Goal: Transaction & Acquisition: Book appointment/travel/reservation

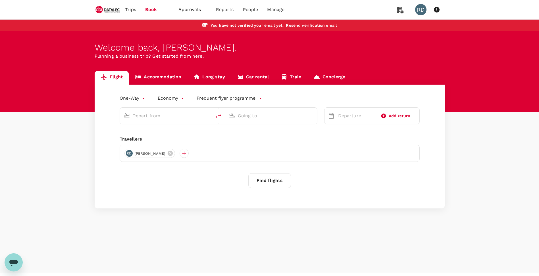
type input "roundtrip"
type input "Singapore Changi (SIN)"
type input "London Heathrow (LHR)"
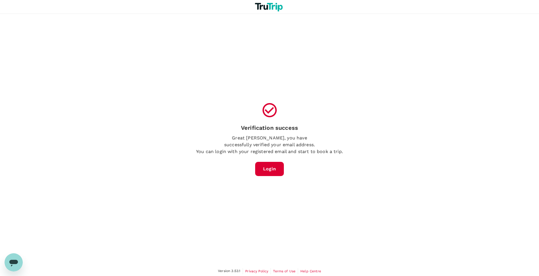
click at [271, 167] on link "Login" at bounding box center [269, 169] width 29 height 14
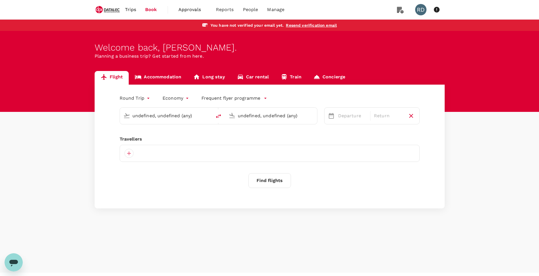
type input "Singapore Changi (SIN)"
type input "London Heathrow (LHR)"
type input "Singapore Changi (SIN)"
type input "London Heathrow (LHR)"
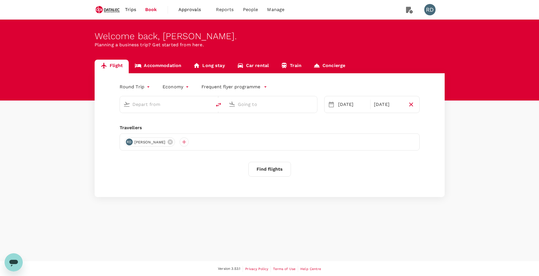
type input "Singapore Changi (SIN)"
type input "London Heathrow (LHR)"
type input "Singapore Changi (SIN)"
type input "London Heathrow (LHR)"
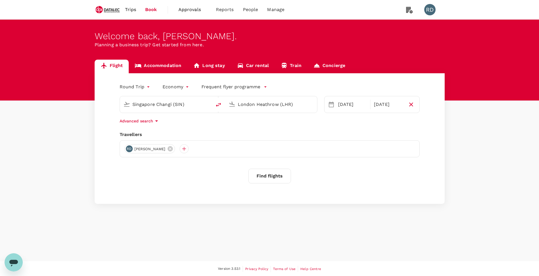
click at [264, 175] on button "Find flights" at bounding box center [269, 176] width 43 height 15
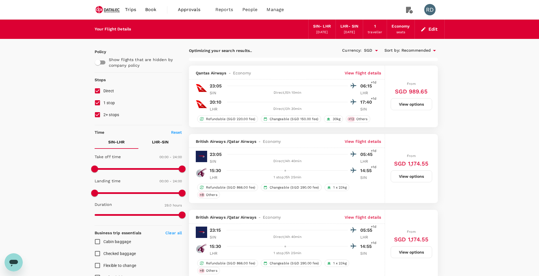
type input "2175"
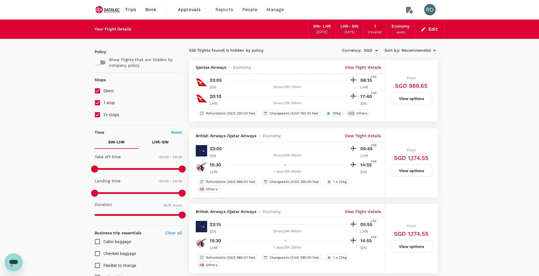
click at [375, 51] on icon "Open" at bounding box center [376, 50] width 7 height 7
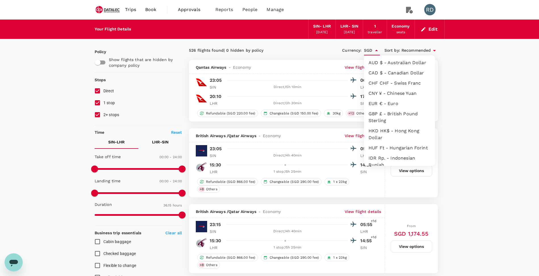
click at [384, 113] on li "GBP £ - British Pound Sterling" at bounding box center [399, 117] width 71 height 17
type input "GBP"
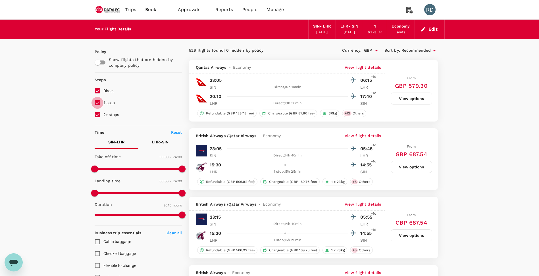
click at [98, 103] on input "1 stop" at bounding box center [97, 103] width 12 height 12
checkbox input "false"
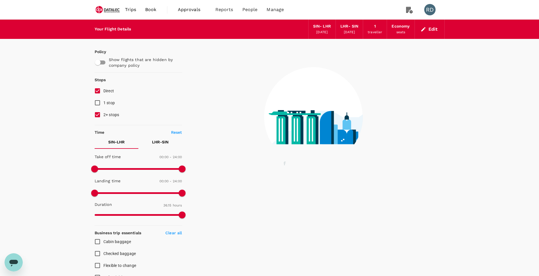
click at [96, 112] on input "2+ stops" at bounding box center [97, 115] width 12 height 12
checkbox input "false"
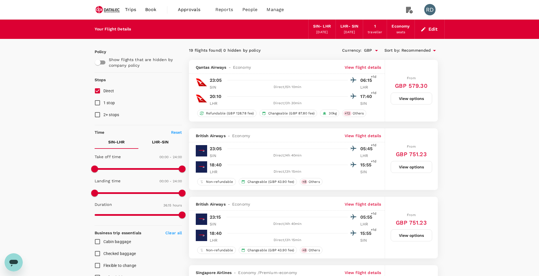
click at [149, 9] on span "Book" at bounding box center [150, 9] width 11 height 7
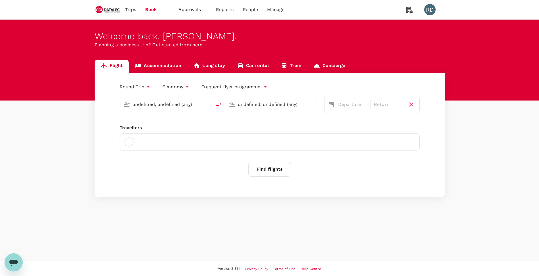
type input "Singapore Changi (SIN)"
type input "London Heathrow (LHR)"
type input "Singapore Changi (SIN)"
type input "London Heathrow (LHR)"
type input "Singapore Changi (SIN)"
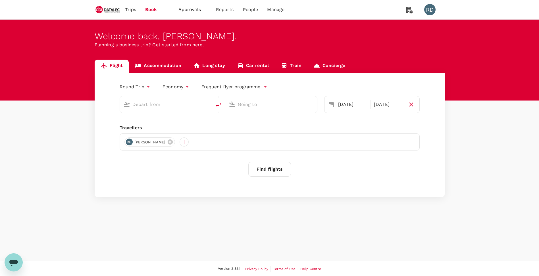
type input "London Heathrow (LHR)"
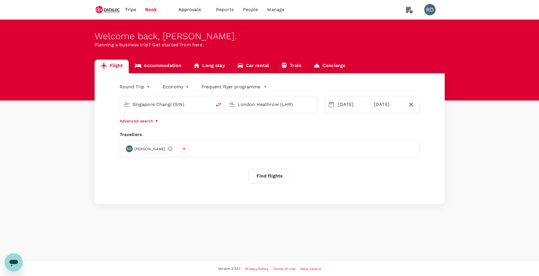
click at [170, 103] on input "Singapore Changi (SIN)" at bounding box center [165, 104] width 67 height 9
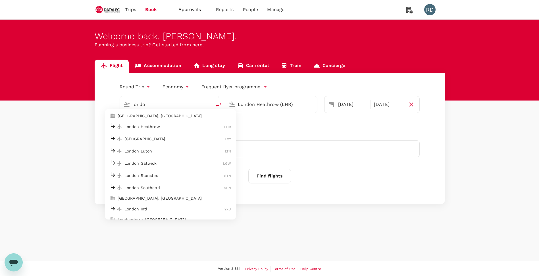
click at [156, 141] on p "[GEOGRAPHIC_DATA]" at bounding box center [174, 139] width 101 height 6
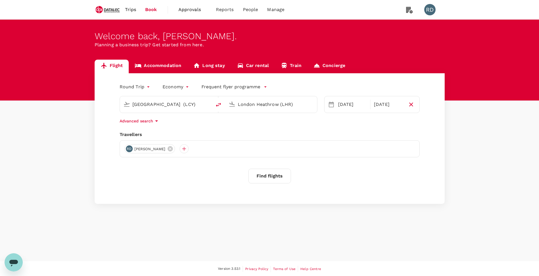
click at [298, 105] on input "London Heathrow (LHR)" at bounding box center [271, 104] width 67 height 9
click at [279, 106] on input "London Heathrow (LHR)" at bounding box center [271, 104] width 67 height 9
click at [273, 104] on input "London Heathrow (LHR)" at bounding box center [271, 104] width 67 height 9
click at [222, 105] on button "delete" at bounding box center [219, 105] width 14 height 14
type input "London Heathrow (LHR)"
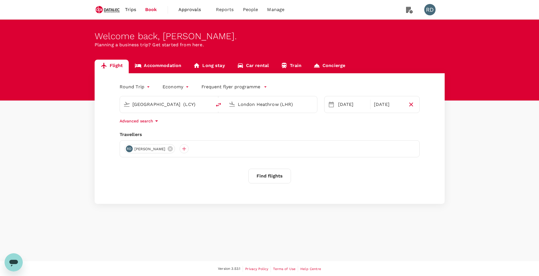
type input "London City (LCY)"
click at [252, 104] on input "London City (LCY)" at bounding box center [271, 104] width 67 height 9
click at [168, 102] on input "London Heathrow (LHR)" at bounding box center [165, 104] width 67 height 9
click at [164, 102] on input "London Heathrow (LHR)" at bounding box center [165, 104] width 67 height 9
click at [173, 105] on input "London Heathrow (LHR)" at bounding box center [165, 104] width 67 height 9
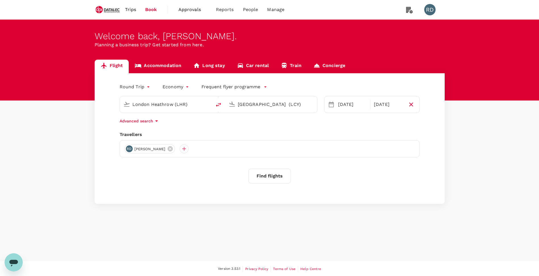
click at [183, 104] on input "London Heathrow (LHR)" at bounding box center [165, 104] width 67 height 9
click at [154, 106] on input "London Heathrow (LHR)" at bounding box center [165, 104] width 67 height 9
click at [238, 106] on input "London City (LCY)" at bounding box center [271, 104] width 67 height 9
click at [158, 102] on input "London Heathrow (LHR)" at bounding box center [165, 104] width 67 height 9
click at [174, 104] on input "London Heathrow (LHR)" at bounding box center [165, 104] width 67 height 9
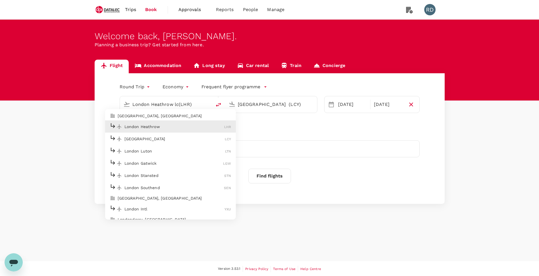
type input "London Heathrow lcy(LHR)"
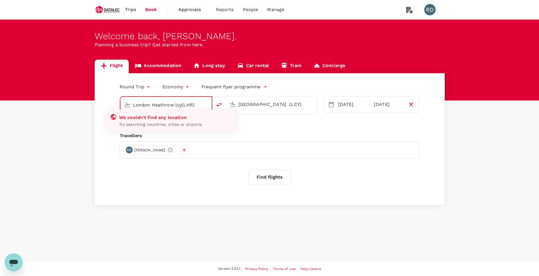
click at [190, 108] on input "London Heathrow lcy(LHR)" at bounding box center [166, 105] width 67 height 9
drag, startPoint x: 199, startPoint y: 103, endPoint x: 125, endPoint y: 103, distance: 74.4
click at [125, 103] on div "London Heathrow lcy(LHR)" at bounding box center [165, 104] width 87 height 12
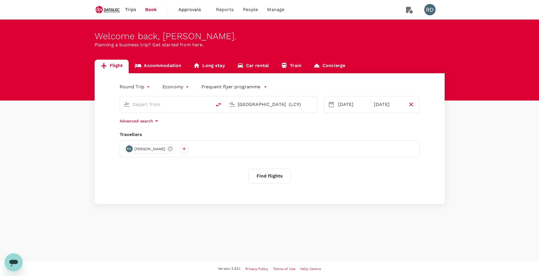
type input "London Heathrow (LHR)"
drag, startPoint x: 286, startPoint y: 105, endPoint x: 236, endPoint y: 106, distance: 50.0
click at [236, 106] on div "London City (LCY)" at bounding box center [274, 103] width 78 height 11
type input "London City (LCY)"
click at [145, 107] on input "London Heathrow (LHR)" at bounding box center [165, 104] width 67 height 9
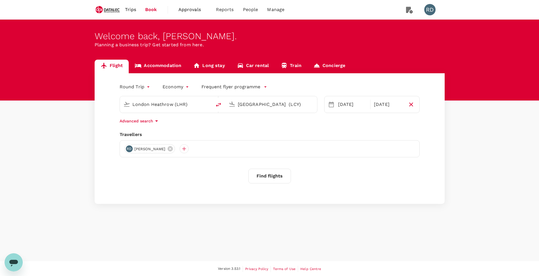
click at [411, 105] on icon "button" at bounding box center [411, 105] width 4 height 4
type input "oneway"
click at [164, 106] on input "London Heathrow (LHR)" at bounding box center [165, 104] width 67 height 9
click at [174, 103] on input "London Heathrow (LHR)" at bounding box center [165, 104] width 67 height 9
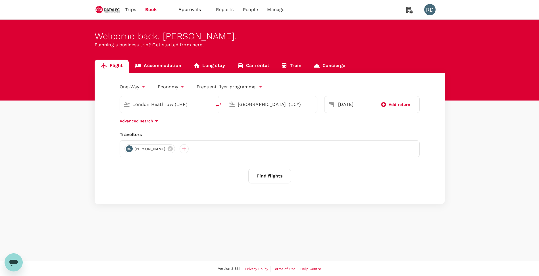
drag, startPoint x: 187, startPoint y: 107, endPoint x: 109, endPoint y: 108, distance: 77.8
click at [109, 108] on div "One-Way oneway Economy economy Frequent flyer programme London Heathrow (LHR) L…" at bounding box center [270, 138] width 350 height 131
click at [139, 125] on p "London City" at bounding box center [174, 127] width 101 height 6
type input "London City (LCY)"
drag, startPoint x: 280, startPoint y: 102, endPoint x: 229, endPoint y: 104, distance: 50.3
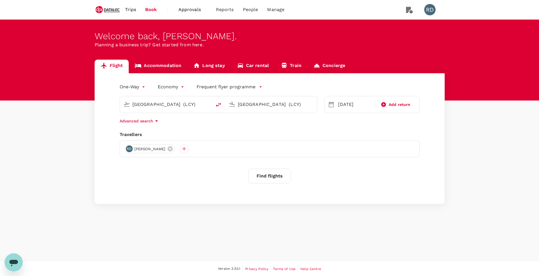
click at [229, 104] on div "London City (LCY)" at bounding box center [269, 103] width 87 height 12
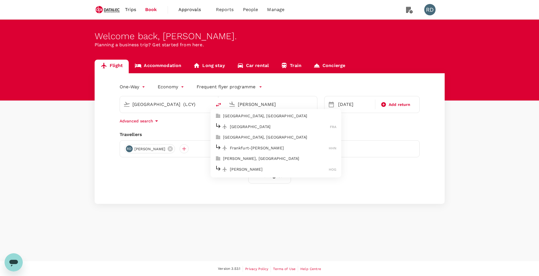
click at [239, 128] on p "Frankfurt am Main" at bounding box center [280, 127] width 100 height 6
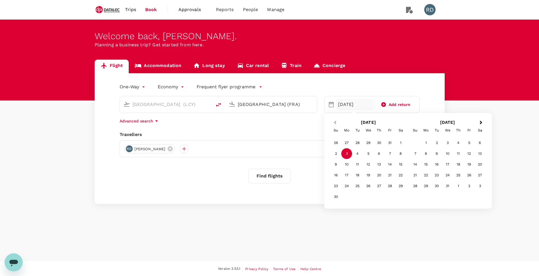
type input "Frankfurt am Main (FRA)"
click at [338, 120] on button "Previous Month" at bounding box center [334, 122] width 9 height 9
click at [357, 152] on div "7" at bounding box center [357, 153] width 11 height 11
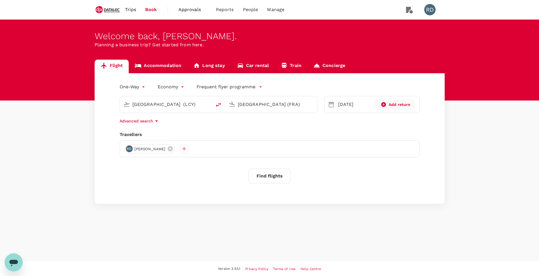
click at [398, 105] on span "Add return" at bounding box center [399, 105] width 22 height 6
type input "roundtrip"
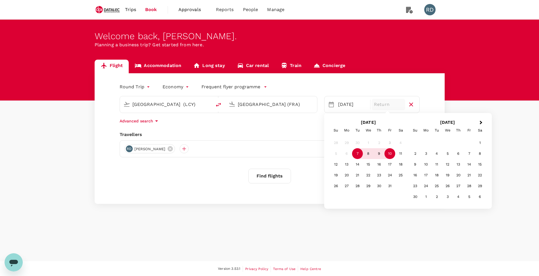
click at [388, 152] on div "10" at bounding box center [389, 153] width 11 height 11
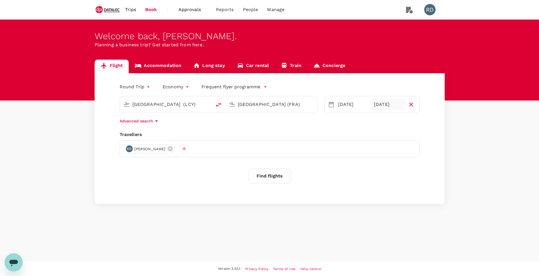
click at [273, 176] on button "Find flights" at bounding box center [269, 176] width 43 height 15
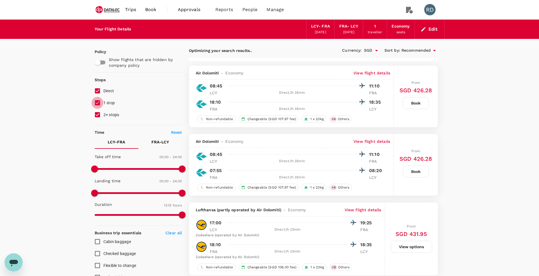
click at [98, 103] on input "1 stop" at bounding box center [97, 103] width 12 height 12
checkbox input "false"
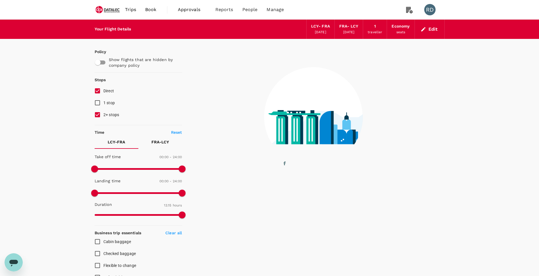
click at [98, 113] on input "2+ stops" at bounding box center [97, 115] width 12 height 12
checkbox input "false"
type input "1435"
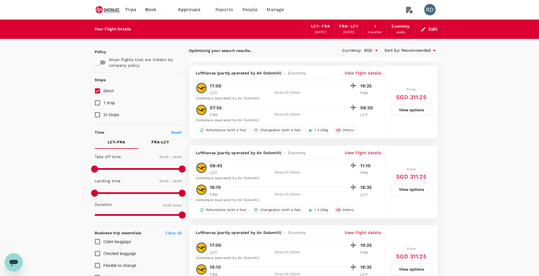
click at [376, 51] on icon "Open" at bounding box center [376, 50] width 3 height 1
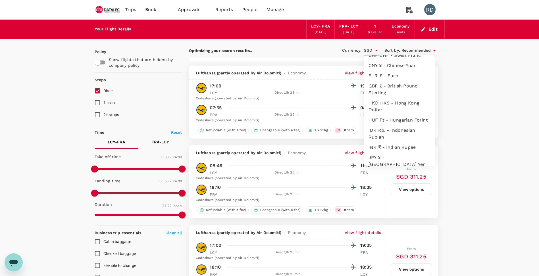
scroll to position [18, 0]
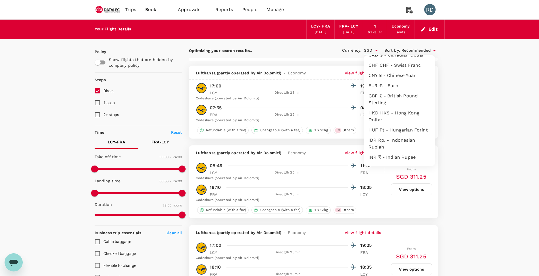
click at [396, 100] on li "GBP £ - British Pound Sterling" at bounding box center [399, 99] width 71 height 17
type input "GBP"
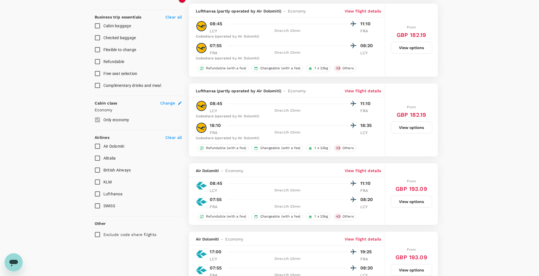
scroll to position [227, 0]
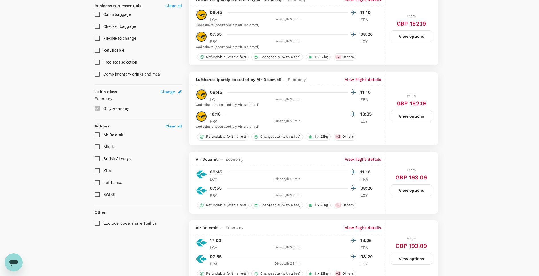
click at [100, 158] on input "British Airways" at bounding box center [97, 159] width 12 height 12
checkbox input "true"
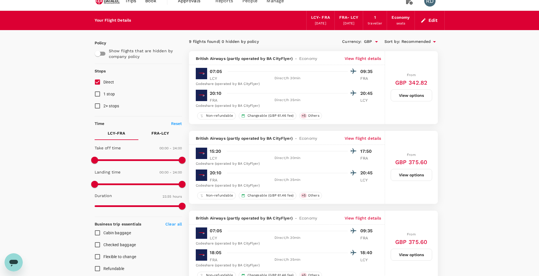
scroll to position [0, 0]
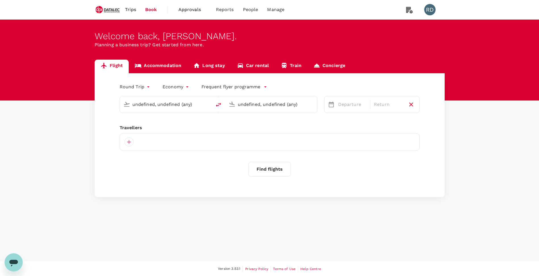
type input "London City (LCY)"
type input "Frankfurt am Main (FRA)"
type input "London City (LCY)"
type input "Frankfurt am Main (FRA)"
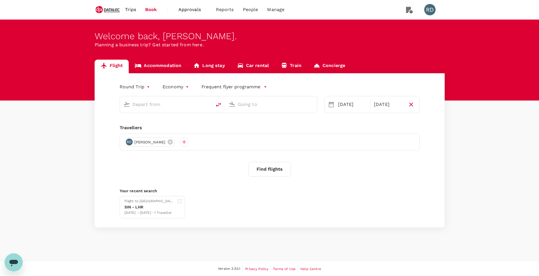
type input "London City (LCY)"
type input "Frankfurt am Main (FRA)"
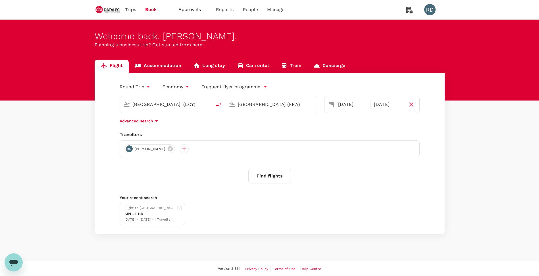
click at [154, 106] on input "London City (LCY)" at bounding box center [165, 104] width 67 height 9
click at [154, 125] on p "Singapore Changi" at bounding box center [174, 127] width 101 height 6
type input "Singapore Changi (SIN)"
click at [267, 102] on input "Frankfurt am Main (FRA)" at bounding box center [271, 104] width 67 height 9
click at [255, 128] on p "Hong Kong Intl" at bounding box center [279, 127] width 99 height 6
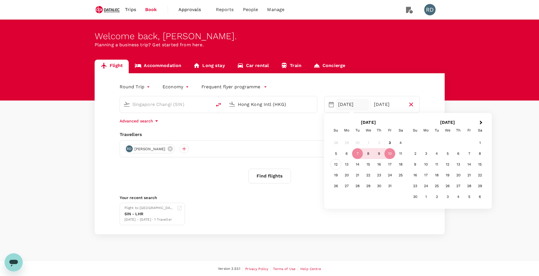
type input "Hong Kong Intl (HKG)"
click at [337, 164] on div "12" at bounding box center [335, 164] width 11 height 11
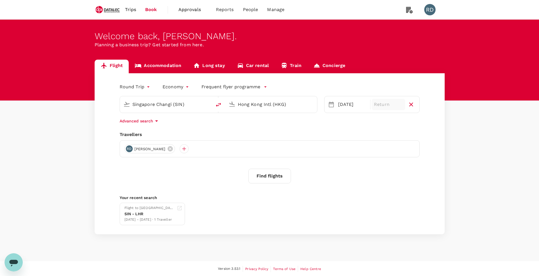
click at [403, 103] on div "Return" at bounding box center [388, 104] width 34 height 11
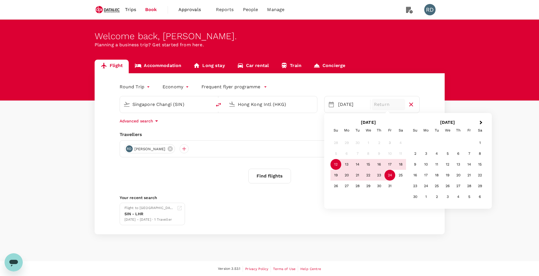
click at [388, 175] on div "24" at bounding box center [389, 175] width 11 height 11
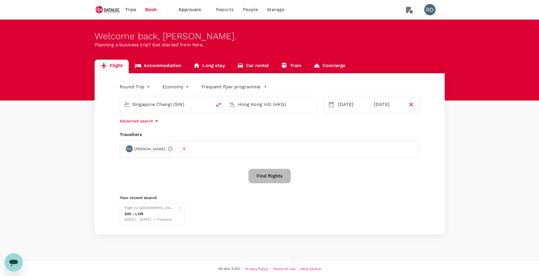
click at [275, 176] on button "Find flights" at bounding box center [269, 176] width 43 height 15
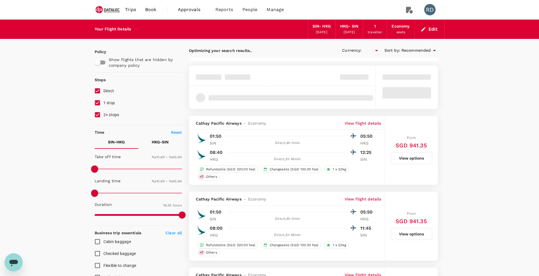
type input "SGD"
type input "1440"
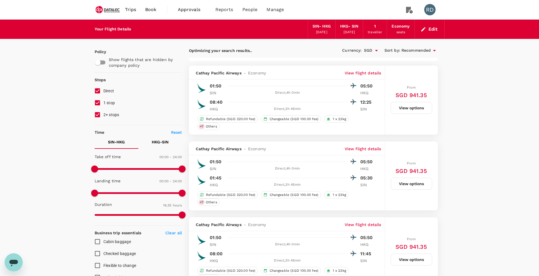
type input "1555"
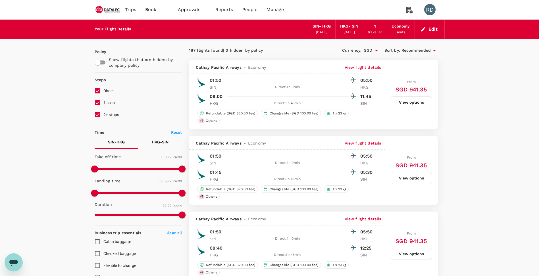
click at [375, 50] on icon "Open" at bounding box center [376, 50] width 3 height 1
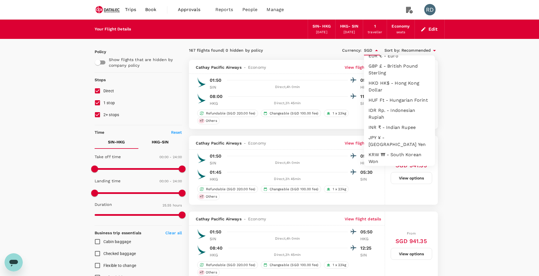
scroll to position [46, 0]
click at [392, 72] on li "GBP £ - British Pound Sterling" at bounding box center [399, 70] width 71 height 17
type input "GBP"
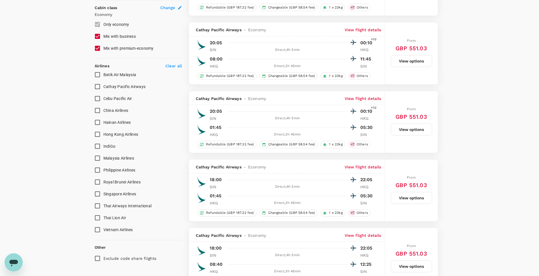
scroll to position [312, 0]
click at [95, 193] on input "Singapore Airlines" at bounding box center [97, 193] width 12 height 12
checkbox input "true"
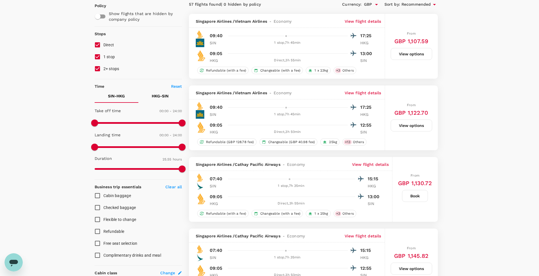
scroll to position [0, 0]
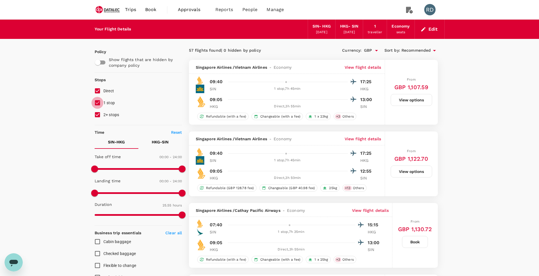
click at [99, 104] on input "1 stop" at bounding box center [97, 103] width 12 height 12
checkbox input "false"
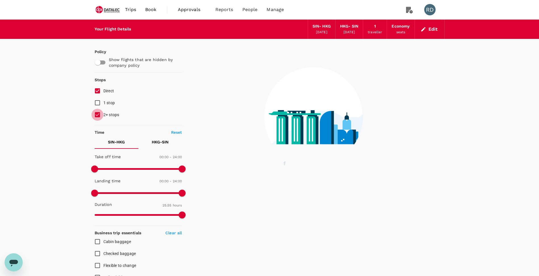
click at [95, 114] on input "2+ stops" at bounding box center [97, 115] width 12 height 12
checkbox input "false"
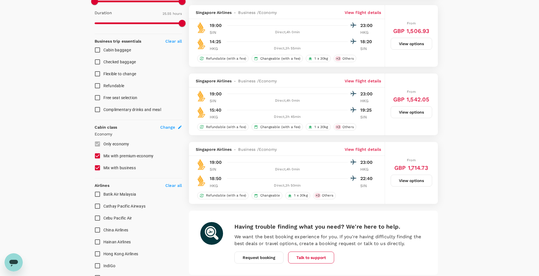
scroll to position [227, 0]
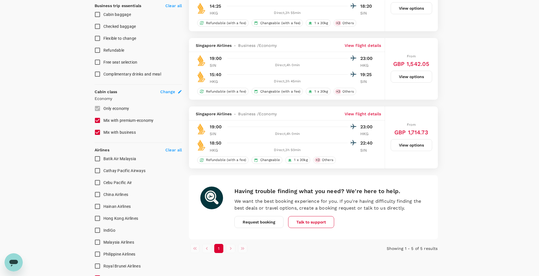
click at [95, 170] on input "Cathay Pacific Airways" at bounding box center [97, 171] width 12 height 12
checkbox input "true"
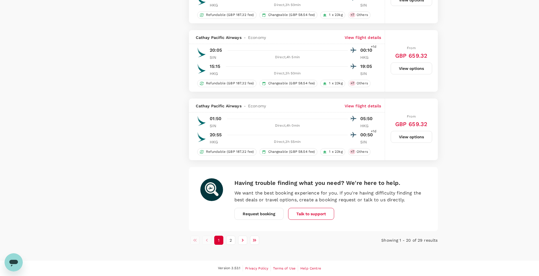
scroll to position [1262, 0]
click at [229, 240] on button "2" at bounding box center [230, 240] width 9 height 9
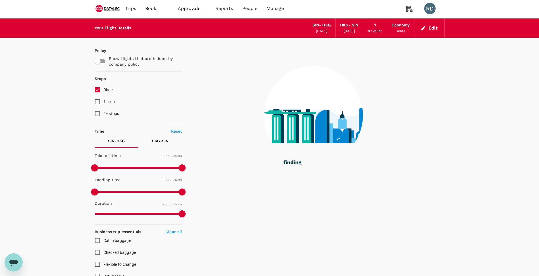
scroll to position [0, 0]
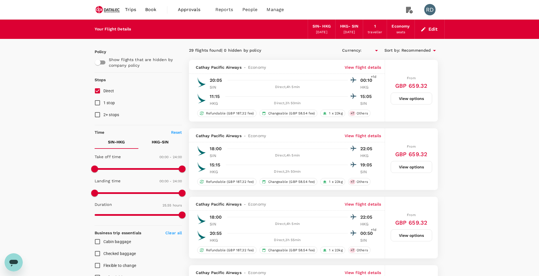
type input "GBP"
click at [312, 27] on div "SIN - HKG" at bounding box center [321, 26] width 18 height 6
click at [316, 31] on div "[DATE]" at bounding box center [321, 33] width 11 height 6
click at [326, 30] on div "[DATE]" at bounding box center [321, 33] width 11 height 6
click at [145, 8] on link "Book" at bounding box center [151, 9] width 20 height 19
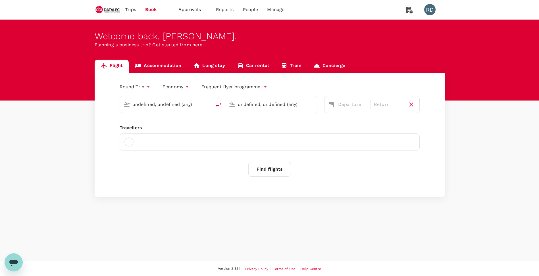
type input "Singapore Changi (SIN)"
type input "Hong Kong Intl (HKG)"
type input "Singapore Changi (SIN)"
type input "Hong Kong Intl (HKG)"
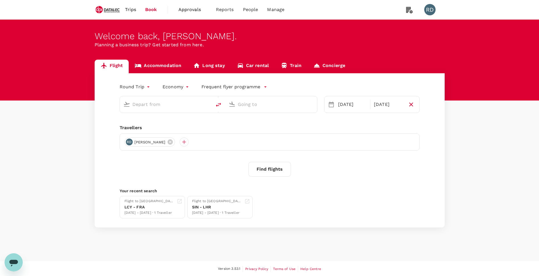
type input "Singapore Changi (SIN)"
type input "Hong Kong Intl (HKG)"
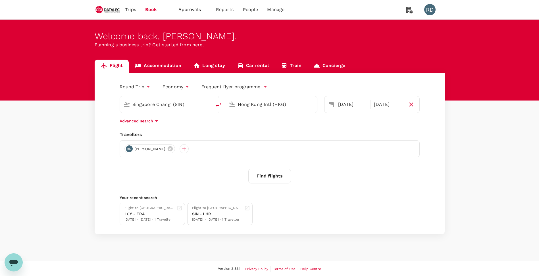
click at [159, 103] on input "Singapore Changi (SIN)" at bounding box center [165, 104] width 67 height 9
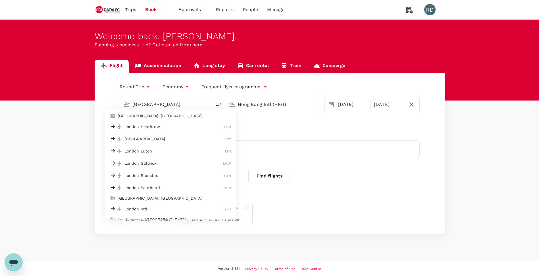
click at [153, 129] on p "London Heathrow" at bounding box center [174, 127] width 100 height 6
type input "London Heathrow (LHR)"
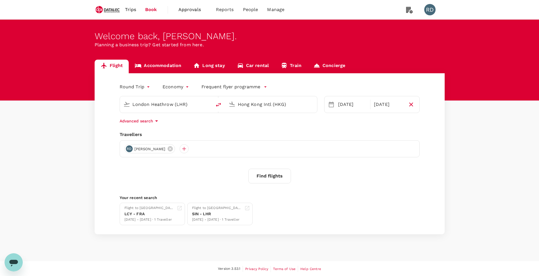
click at [269, 105] on input "Hong Kong Intl (HKG)" at bounding box center [271, 104] width 67 height 9
click at [243, 128] on p "Dubai Intl" at bounding box center [280, 127] width 100 height 6
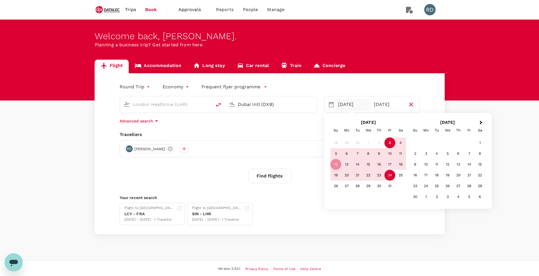
type input "Dubai Intl (DXB)"
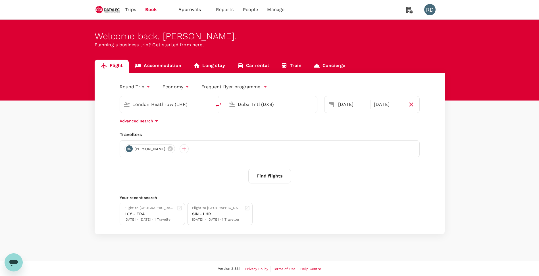
click at [342, 241] on div "Welcome back , Richard . Planning a business trip? Get started from here. Fligh…" at bounding box center [269, 141] width 539 height 242
click at [349, 104] on div "[DATE]" at bounding box center [353, 104] width 34 height 11
click at [374, 55] on div "Welcome back , Richard . Planning a business trip? Get started from here." at bounding box center [269, 60] width 539 height 81
click at [269, 175] on button "Find flights" at bounding box center [269, 176] width 43 height 15
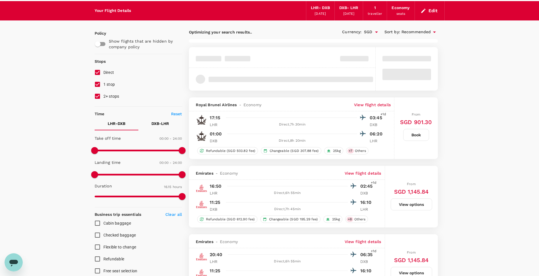
scroll to position [28, 0]
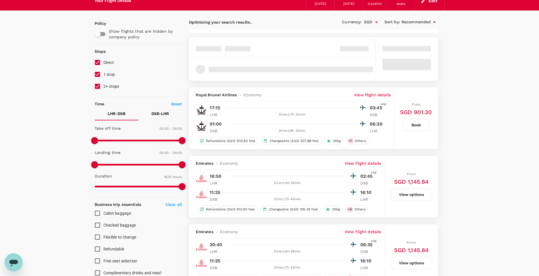
type input "1020"
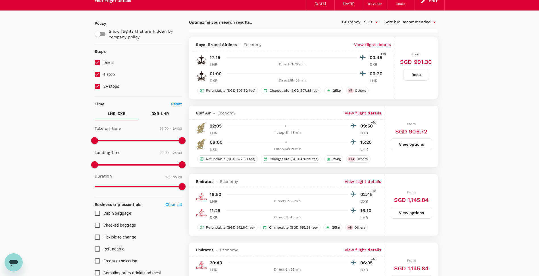
click at [98, 73] on input "1 stop" at bounding box center [97, 74] width 12 height 12
checkbox input "false"
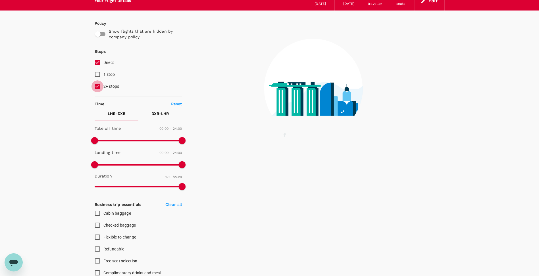
click at [99, 84] on input "2+ stops" at bounding box center [97, 86] width 12 height 12
checkbox input "false"
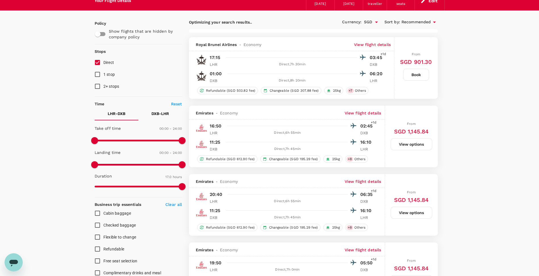
scroll to position [0, 0]
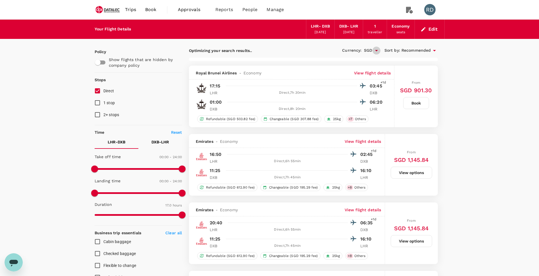
click at [377, 50] on icon "Open" at bounding box center [376, 50] width 7 height 7
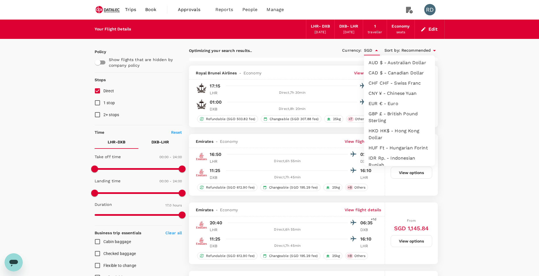
click at [386, 114] on li "GBP £ - British Pound Sterling" at bounding box center [399, 117] width 71 height 17
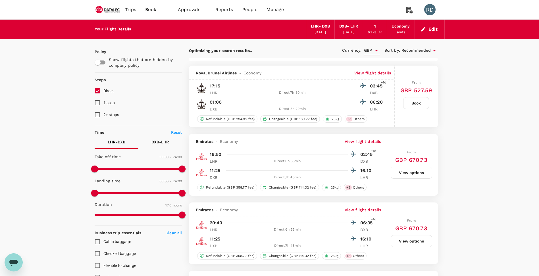
type input "GBP"
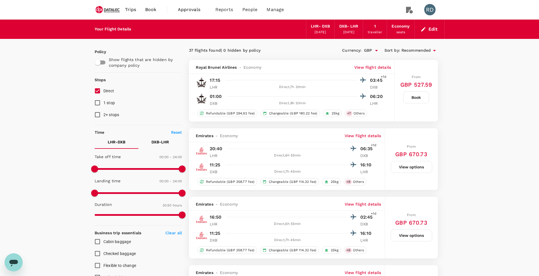
click at [151, 8] on span "Book" at bounding box center [150, 9] width 11 height 7
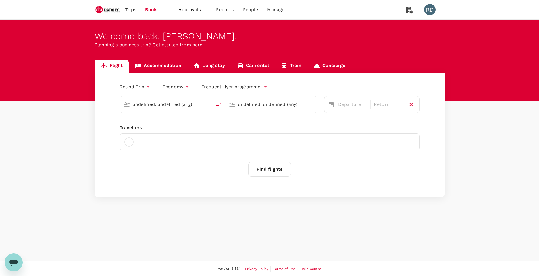
type input "London Heathrow (LHR)"
type input "Dubai Intl (DXB)"
type input "London Heathrow (LHR)"
type input "Dubai Intl (DXB)"
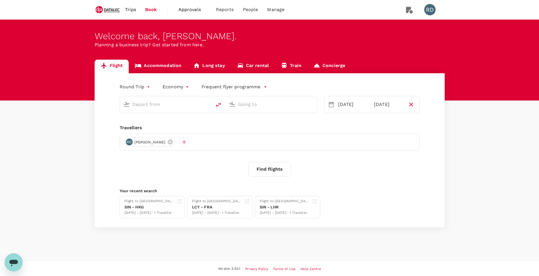
type input "London Heathrow (LHR)"
type input "Dubai Intl (DXB)"
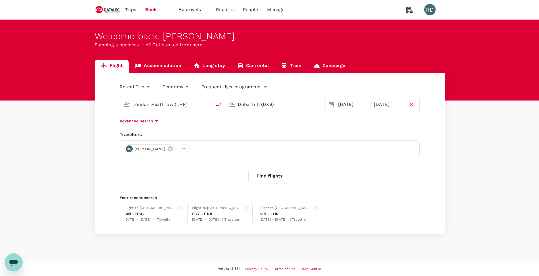
click at [176, 102] on input "London Heathrow (LHR)" at bounding box center [165, 104] width 67 height 9
click at [153, 124] on p "Singapore Changi" at bounding box center [174, 127] width 101 height 6
type input "Singapore Changi (SIN)"
click at [270, 103] on input "Dubai Intl (DXB)" at bounding box center [271, 104] width 67 height 9
click at [251, 128] on p "Suvarnabhumi Intl" at bounding box center [280, 127] width 100 height 6
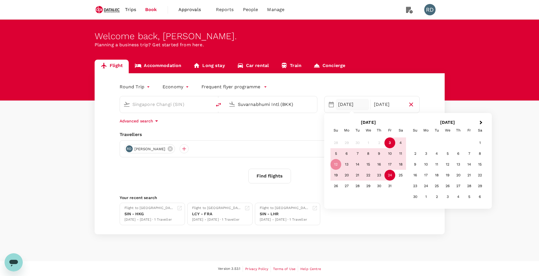
type input "Suvarnabhumi Intl (BKK)"
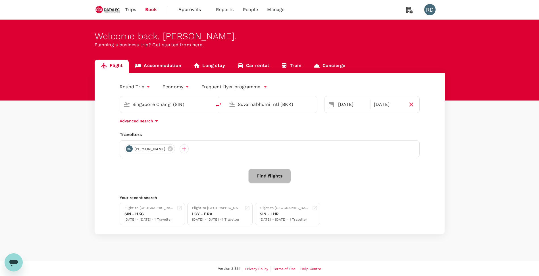
click at [267, 180] on button "Find flights" at bounding box center [269, 176] width 43 height 15
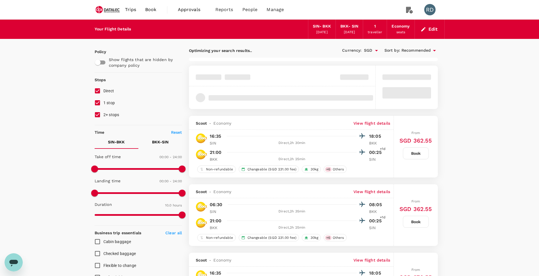
click at [98, 104] on input "1 stop" at bounding box center [97, 103] width 12 height 12
checkbox input "false"
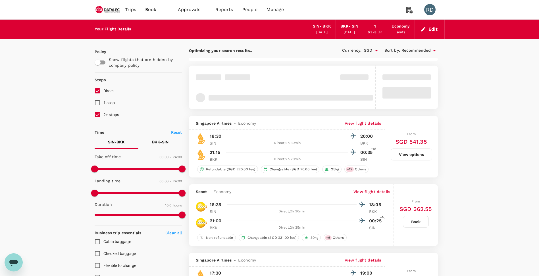
click at [98, 113] on input "2+ stops" at bounding box center [97, 115] width 12 height 12
checkbox input "false"
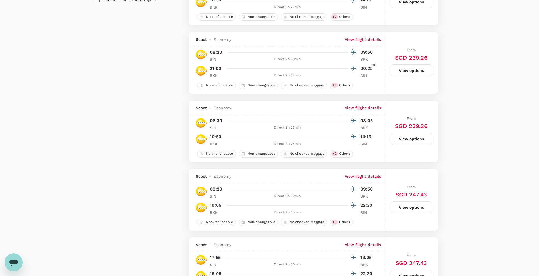
scroll to position [268, 0]
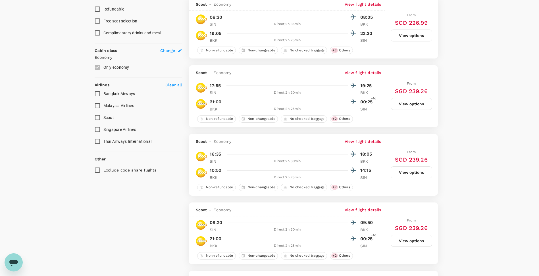
click at [172, 84] on p "Clear all" at bounding box center [173, 85] width 16 height 6
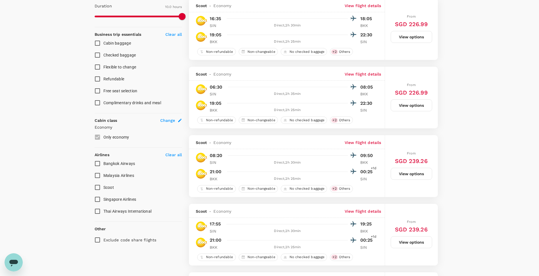
scroll to position [199, 0]
click at [97, 198] on input "Singapore Airlines" at bounding box center [97, 199] width 12 height 12
checkbox input "true"
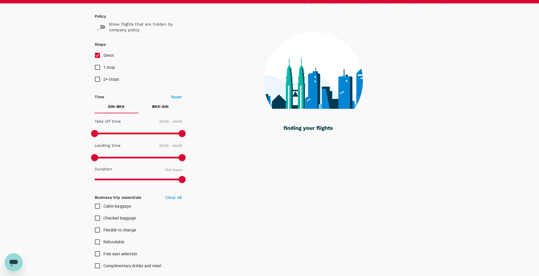
scroll to position [22, 0]
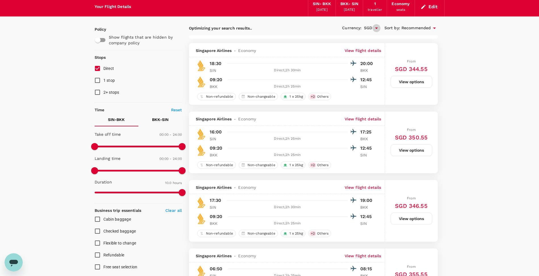
click at [376, 29] on icon "Open" at bounding box center [376, 28] width 7 height 7
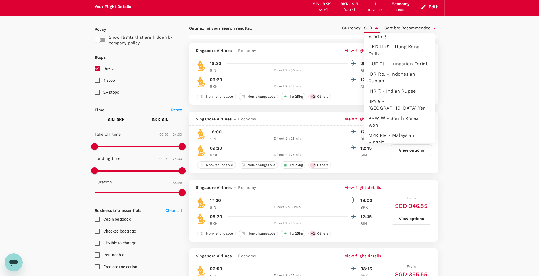
scroll to position [46, 0]
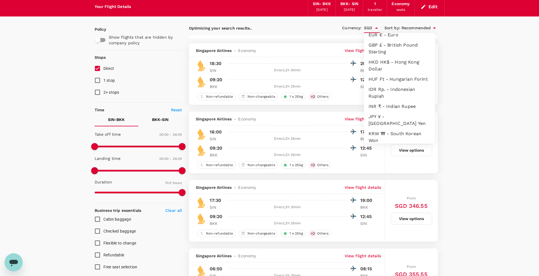
click at [393, 47] on li "GBP £ - British Pound Sterling" at bounding box center [399, 48] width 71 height 17
type input "GBP"
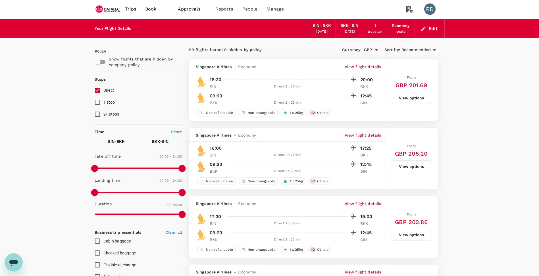
type input "GBP"
type input "1440"
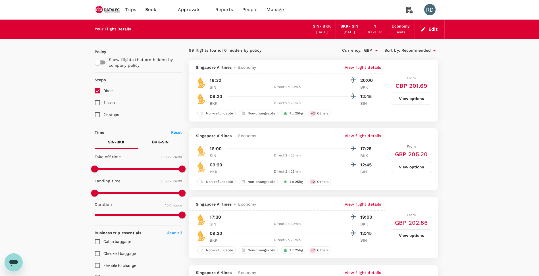
click at [156, 8] on link "Book" at bounding box center [151, 9] width 20 height 19
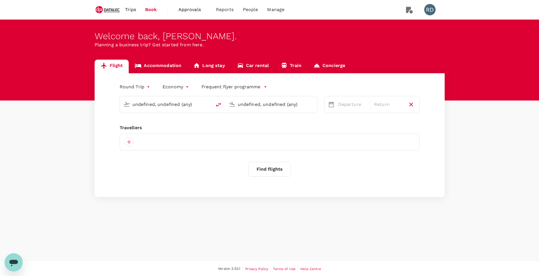
type input "Singapore Changi (SIN)"
type input "Suvarnabhumi Intl (BKK)"
type input "Singapore Changi (SIN)"
type input "Suvarnabhumi Intl (BKK)"
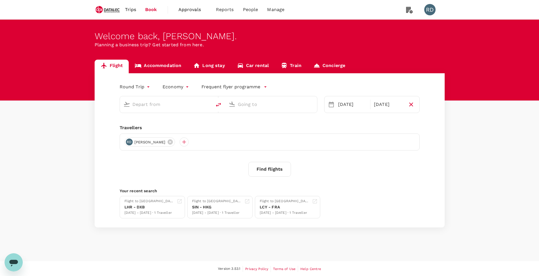
type input "Singapore Changi (SIN)"
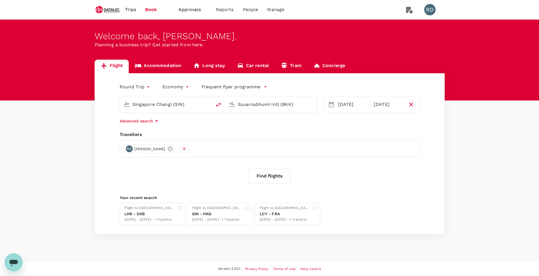
click at [252, 105] on input "Suvarnabhumi Intl (BKK)" at bounding box center [271, 104] width 67 height 9
click at [254, 129] on p "Sydney Kingsford Smith Airport" at bounding box center [280, 127] width 100 height 11
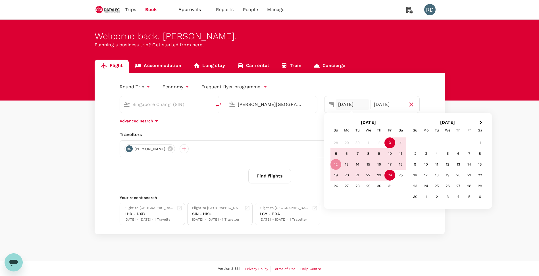
type input "[PERSON_NAME][GEOGRAPHIC_DATA][PERSON_NAME] (SYD)"
click at [267, 176] on button "Find flights" at bounding box center [269, 176] width 43 height 15
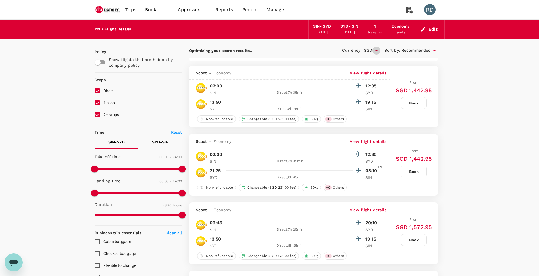
click at [375, 50] on icon "Open" at bounding box center [376, 50] width 3 height 1
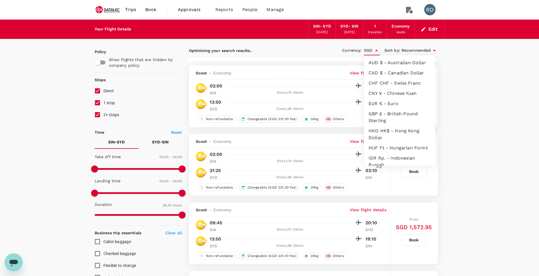
type input "1855"
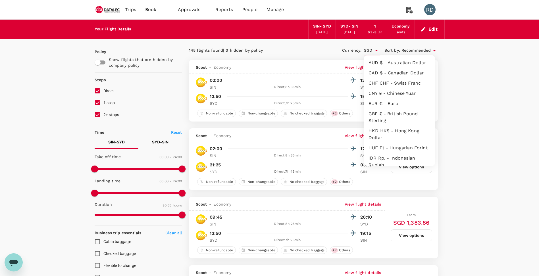
scroll to position [103, 0]
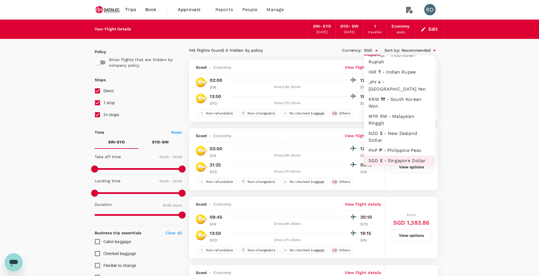
drag, startPoint x: 384, startPoint y: 114, endPoint x: 482, endPoint y: 101, distance: 99.5
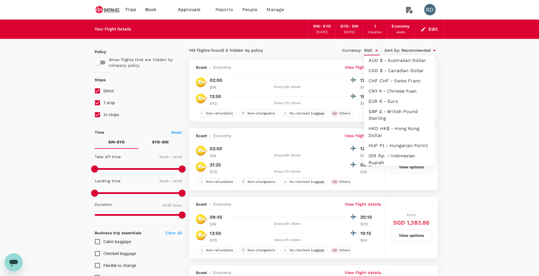
scroll to position [0, 0]
click at [398, 113] on li "GBP £ - British Pound Sterling" at bounding box center [399, 117] width 71 height 17
type input "GBP"
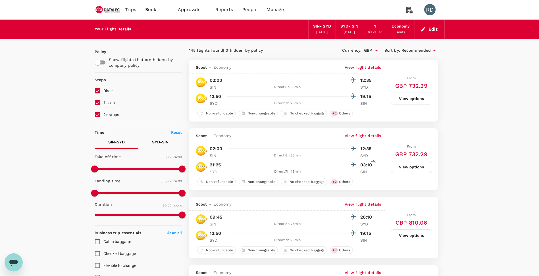
click at [99, 103] on input "1 stop" at bounding box center [97, 103] width 12 height 12
checkbox input "false"
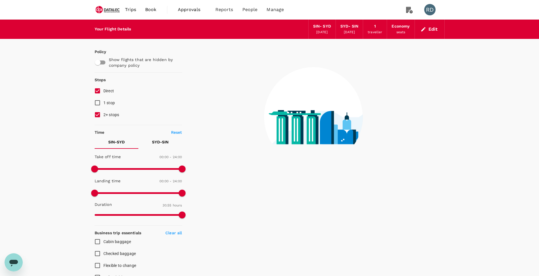
click at [98, 112] on input "2+ stops" at bounding box center [97, 115] width 12 height 12
checkbox input "false"
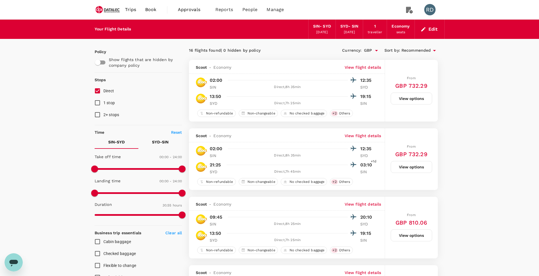
click at [432, 51] on icon at bounding box center [434, 50] width 7 height 7
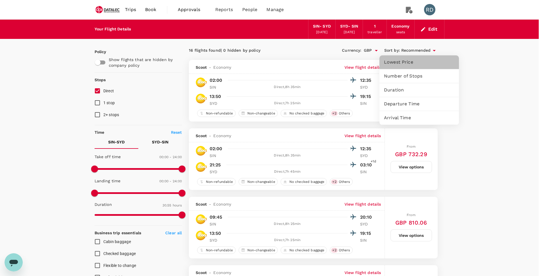
click at [414, 62] on span "Lowest Price" at bounding box center [419, 62] width 70 height 7
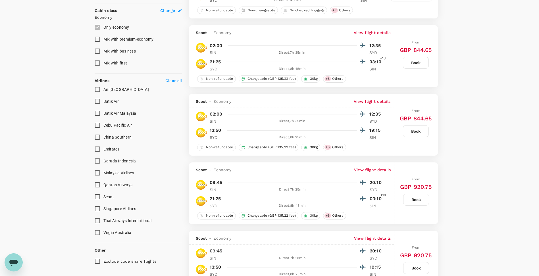
scroll to position [312, 0]
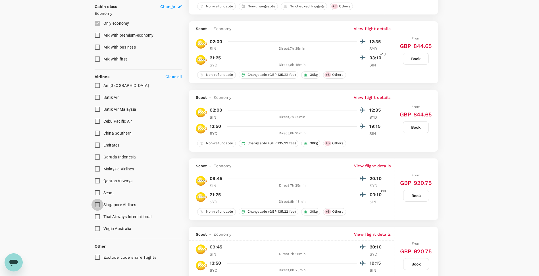
click at [101, 204] on input "Singapore Airlines" at bounding box center [97, 205] width 12 height 12
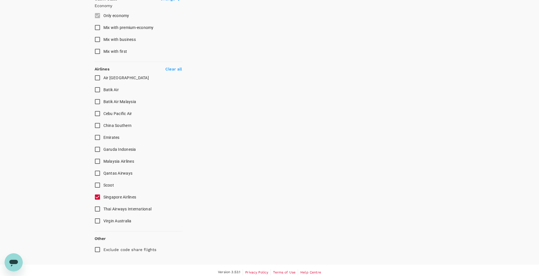
scroll to position [324, 0]
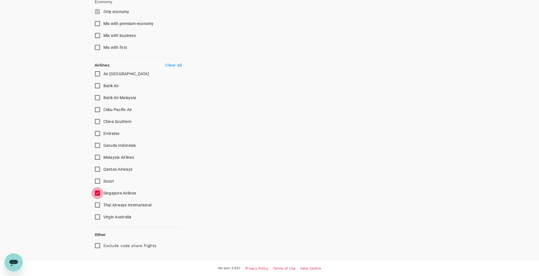
click at [99, 192] on input "Singapore Airlines" at bounding box center [97, 193] width 12 height 12
checkbox input "false"
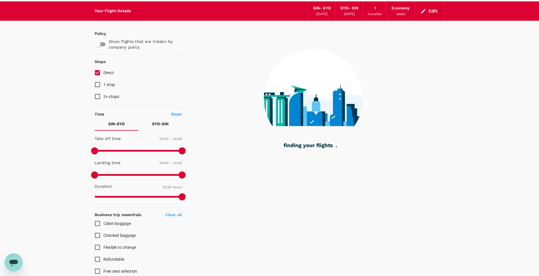
scroll to position [12, 0]
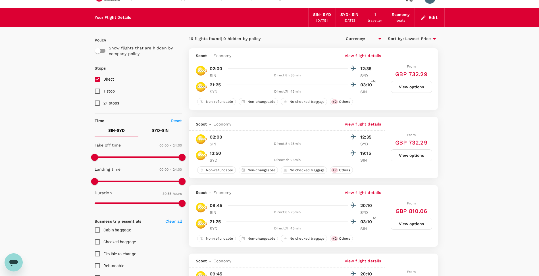
type input "GBP"
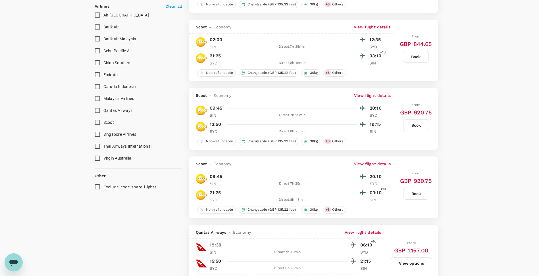
scroll to position [352, 0]
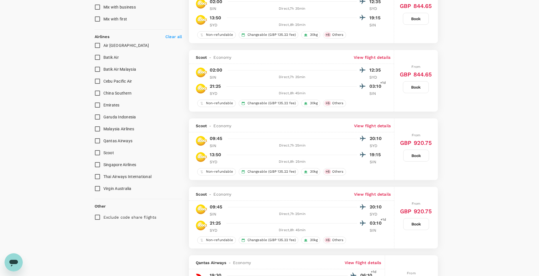
click at [99, 141] on input "Qantas Airways" at bounding box center [97, 141] width 12 height 12
checkbox input "true"
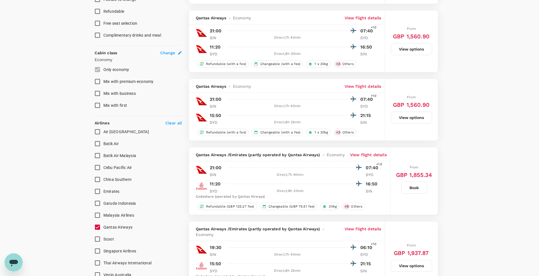
scroll to position [170, 0]
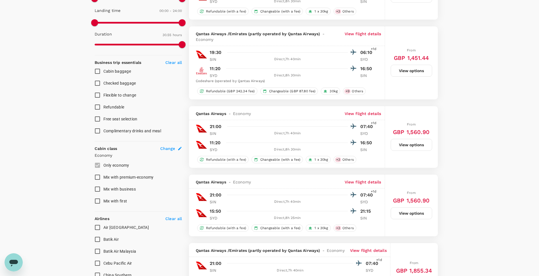
click at [98, 166] on label "Only economy" at bounding box center [134, 165] width 86 height 12
click at [170, 147] on span "Change" at bounding box center [167, 149] width 15 height 6
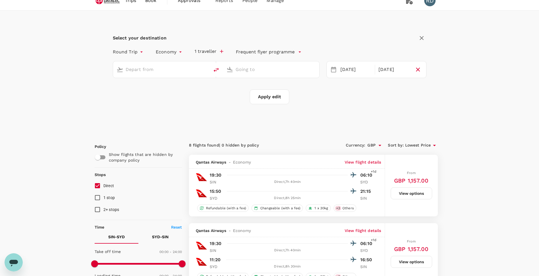
scroll to position [0, 0]
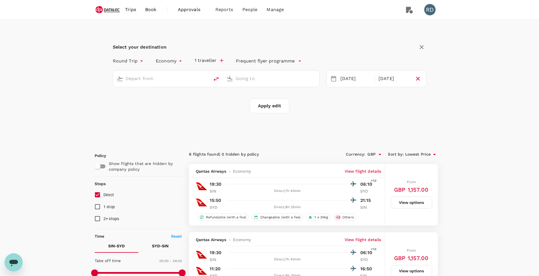
type input "Singapore Changi (SIN)"
type input "Sydney Kingsford Smith Airport (SYD)"
click at [300, 76] on input "Sydney Kingsford Smith Airport (SYD)" at bounding box center [271, 78] width 72 height 9
click at [150, 8] on span "Book" at bounding box center [150, 9] width 11 height 7
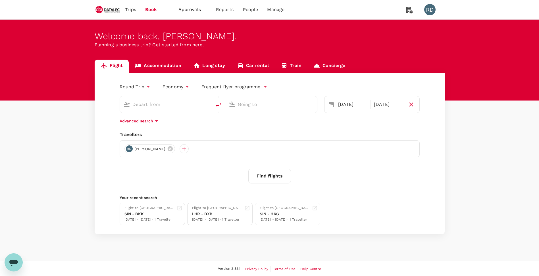
type input "Singapore Changi (SIN)"
type input "Sydney Kingsford Smith Airport (SYD)"
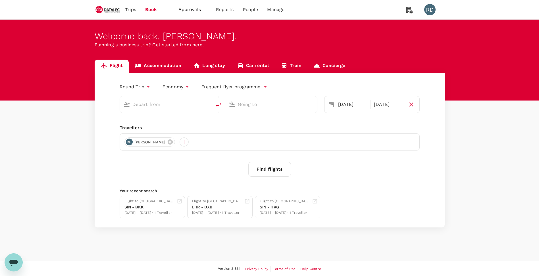
type input "Singapore Changi (SIN)"
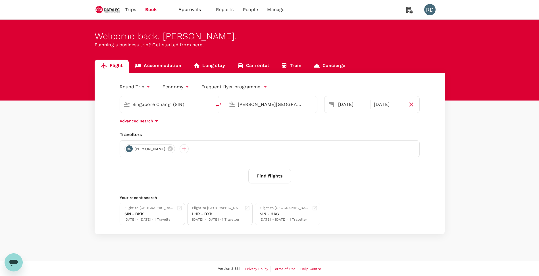
click at [267, 102] on input "Sydney Kingsford Smith Airport (SYD)" at bounding box center [271, 104] width 67 height 9
click at [241, 129] on p "Melbourne" at bounding box center [269, 127] width 78 height 6
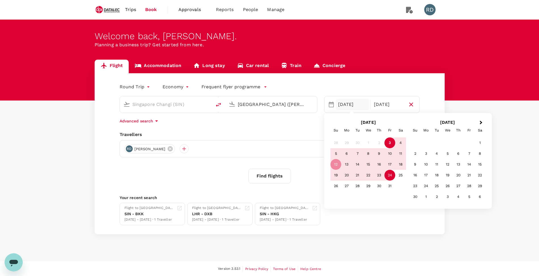
type input "Melbourne (MEL)"
click at [270, 174] on button "Find flights" at bounding box center [269, 176] width 43 height 15
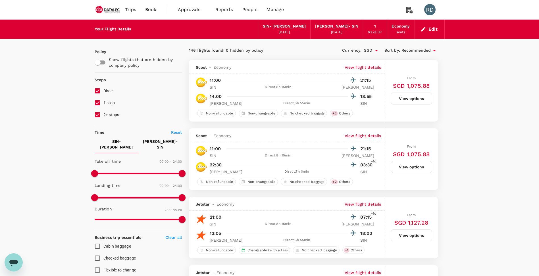
click at [99, 103] on input "1 stop" at bounding box center [97, 103] width 12 height 12
checkbox input "false"
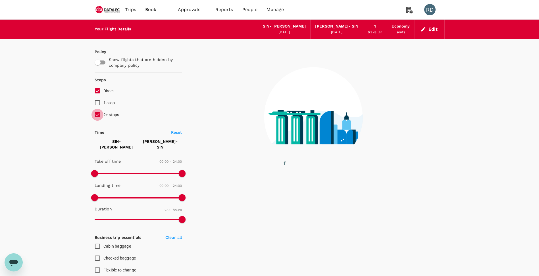
click at [99, 115] on input "2+ stops" at bounding box center [97, 115] width 12 height 12
checkbox input "false"
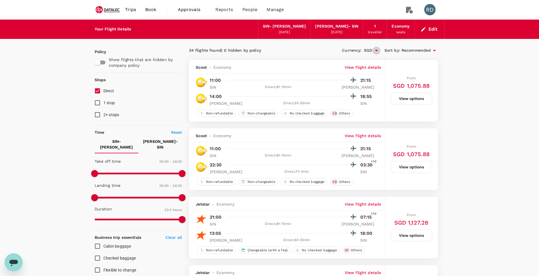
click at [377, 51] on icon "Open" at bounding box center [376, 50] width 7 height 7
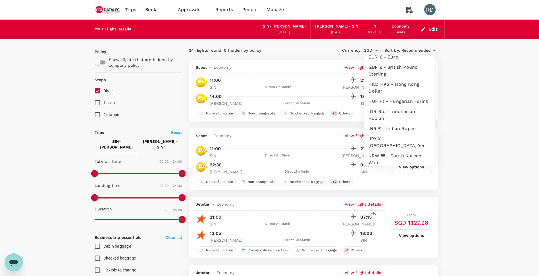
scroll to position [46, 0]
click at [386, 70] on li "GBP £ - British Pound Sterling" at bounding box center [399, 70] width 71 height 17
type input "GBP"
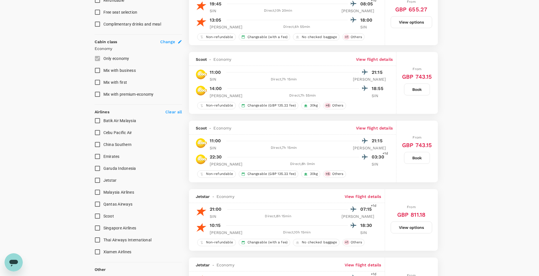
scroll to position [284, 0]
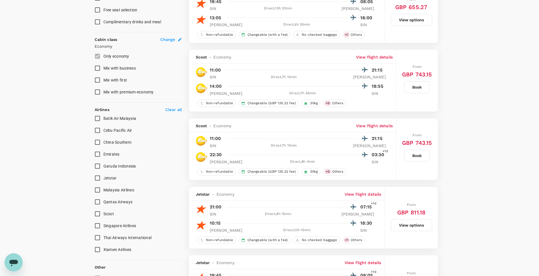
click at [95, 221] on input "Singapore Airlines" at bounding box center [97, 226] width 12 height 12
checkbox input "true"
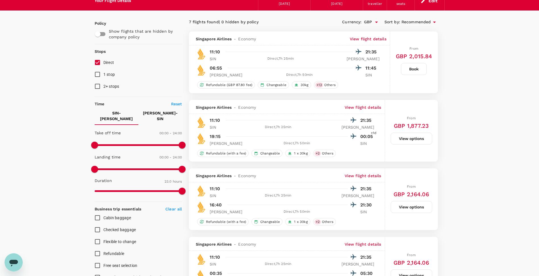
scroll to position [0, 0]
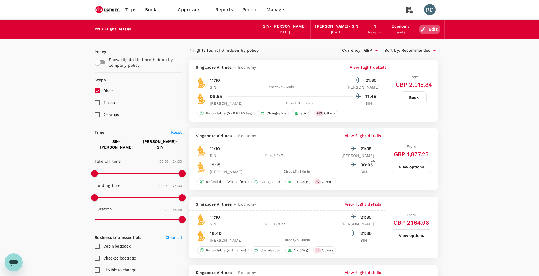
click at [433, 29] on button "Edit" at bounding box center [429, 29] width 20 height 9
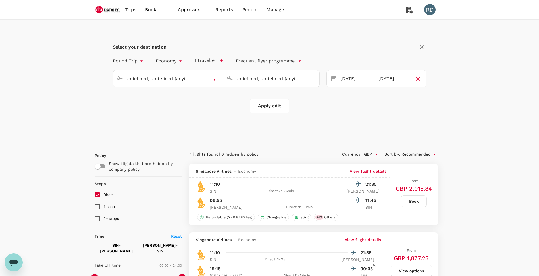
type input "Singapore Changi (SIN)"
type input "Melbourne (MEL)"
type input "Singapore Changi (SIN)"
type input "Melbourne (MEL)"
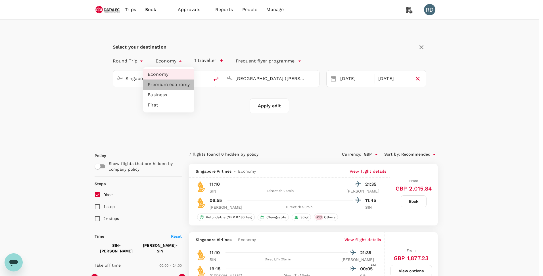
click at [163, 87] on li "Premium economy" at bounding box center [168, 85] width 51 height 10
type input "premium-economy"
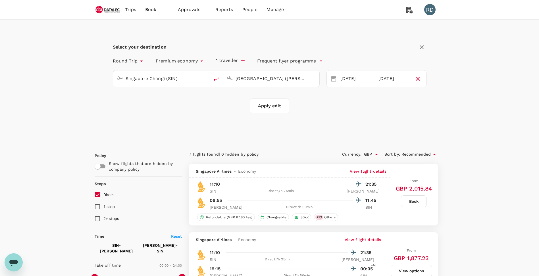
click at [88, 93] on div "Select your destination Round Trip roundtrip Premium economy premium-economy 1 …" at bounding box center [269, 81] width 363 height 123
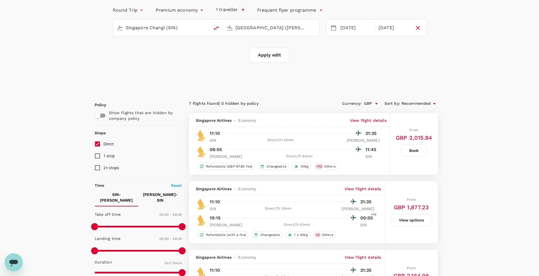
scroll to position [28, 0]
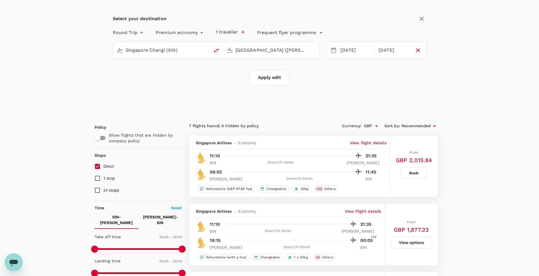
click at [272, 76] on button "Apply edit" at bounding box center [269, 77] width 39 height 15
checkbox input "false"
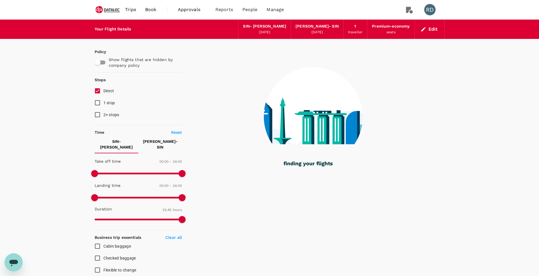
type input "1365"
checkbox input "true"
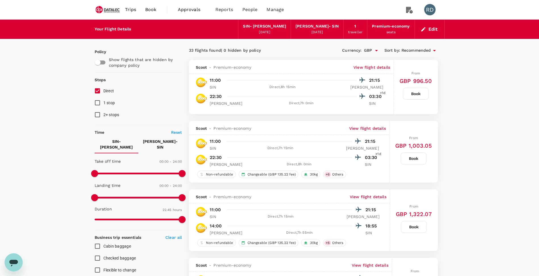
click at [150, 10] on span "Book" at bounding box center [150, 9] width 11 height 7
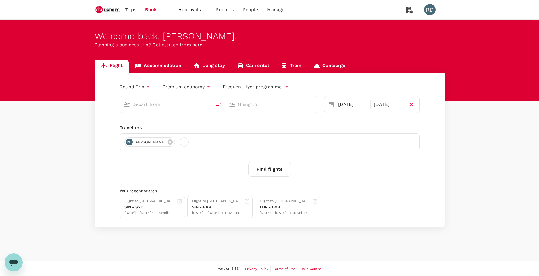
type input "Singapore Changi (SIN)"
type input "Melbourne (MEL)"
type input "Singapore Changi (SIN)"
type input "Melbourne (MEL)"
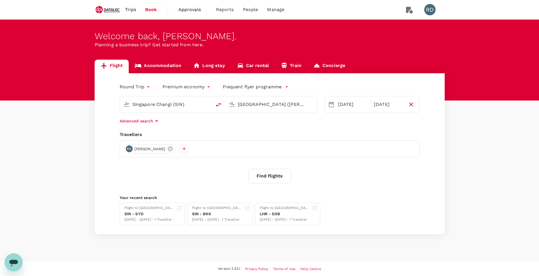
click at [151, 104] on input "Singapore Changi (SIN)" at bounding box center [165, 104] width 67 height 9
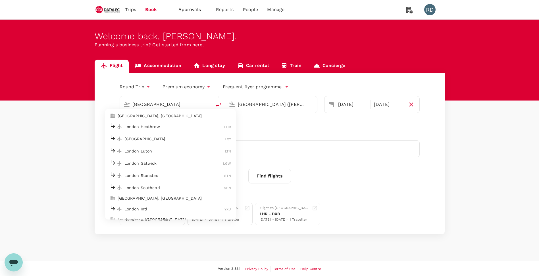
click at [154, 124] on p "London Heathrow" at bounding box center [174, 127] width 100 height 6
type input "London Heathrow (LHR)"
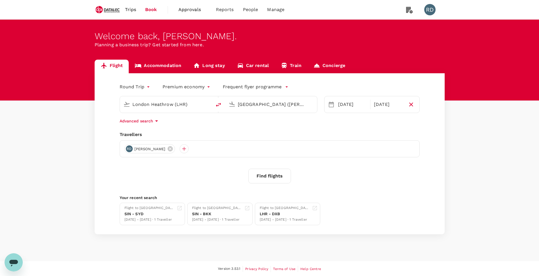
click at [278, 105] on input "Melbourne (MEL)" at bounding box center [271, 104] width 67 height 9
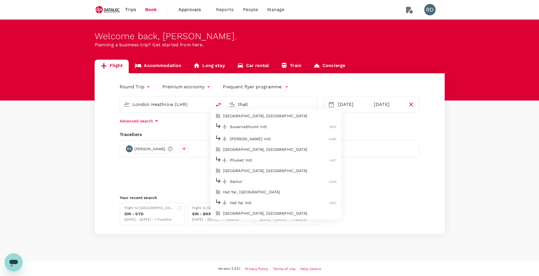
click at [262, 127] on p "Suvarnabhumi Intl" at bounding box center [280, 127] width 100 height 6
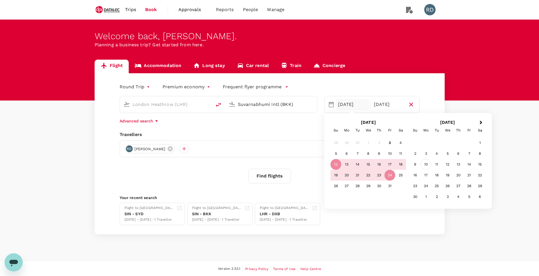
type input "Suvarnabhumi Intl (BKK)"
click at [424, 163] on div "10" at bounding box center [425, 164] width 11 height 11
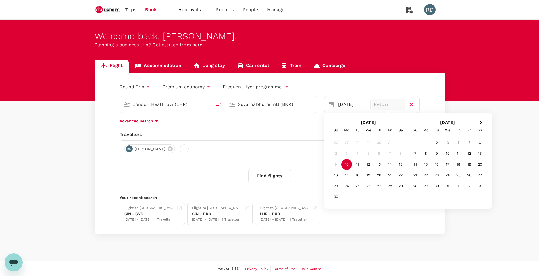
click at [390, 104] on p "Return" at bounding box center [388, 104] width 29 height 7
click at [389, 175] on div "21" at bounding box center [389, 175] width 11 height 11
click at [396, 103] on div "21 Nov" at bounding box center [388, 104] width 34 height 11
click at [390, 164] on div "14" at bounding box center [389, 164] width 11 height 11
click at [156, 120] on icon "button" at bounding box center [156, 121] width 7 height 7
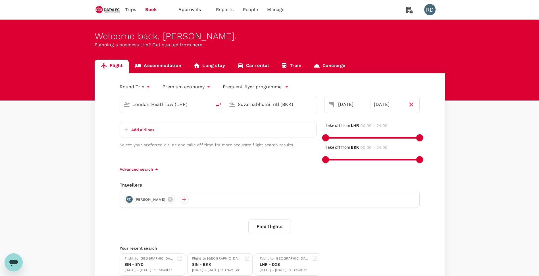
click at [205, 88] on body "Trips Book Approvals 0 Reports People Manage RD Welcome back , Richard . Planni…" at bounding box center [269, 160] width 539 height 321
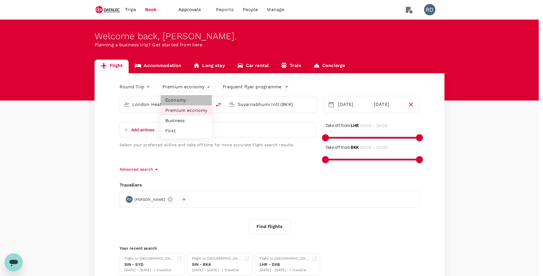
click at [179, 100] on li "Economy" at bounding box center [186, 100] width 51 height 10
type input "economy"
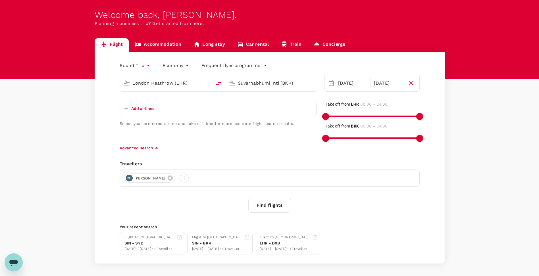
scroll to position [45, 0]
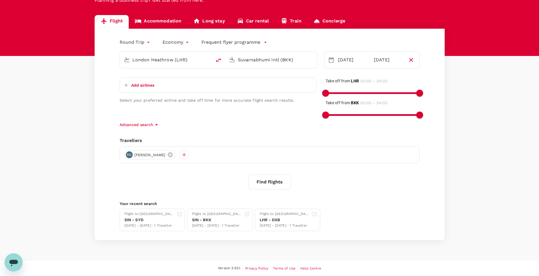
click at [264, 185] on button "Find flights" at bounding box center [269, 182] width 43 height 15
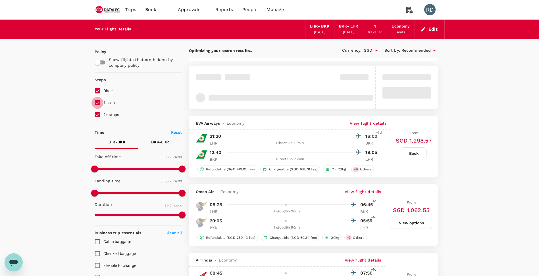
click at [100, 101] on input "1 stop" at bounding box center [97, 103] width 12 height 12
checkbox input "false"
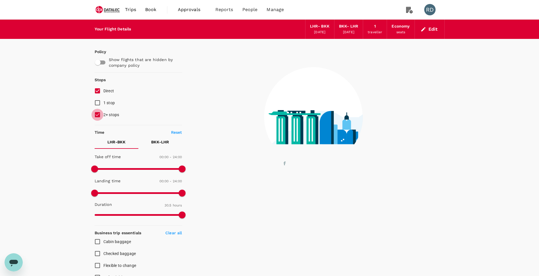
click at [97, 116] on input "2+ stops" at bounding box center [97, 115] width 12 height 12
checkbox input "false"
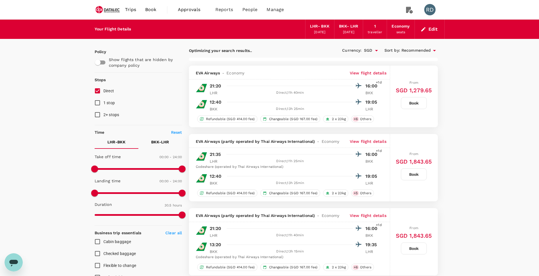
click at [377, 51] on icon "Open" at bounding box center [376, 50] width 7 height 7
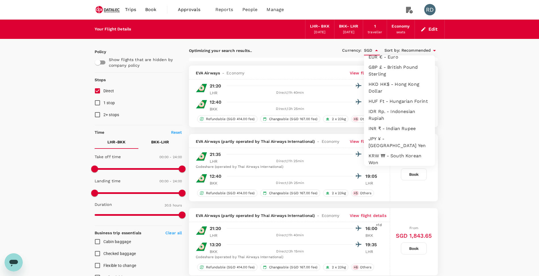
scroll to position [46, 0]
click at [386, 69] on li "GBP £ - British Pound Sterling" at bounding box center [399, 70] width 71 height 17
type input "GBP"
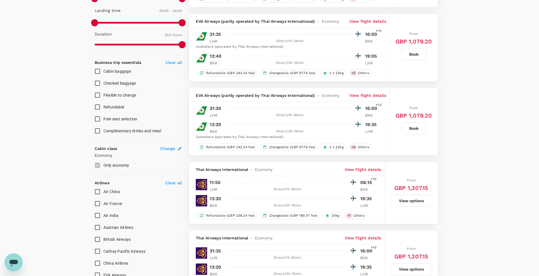
type input "2150"
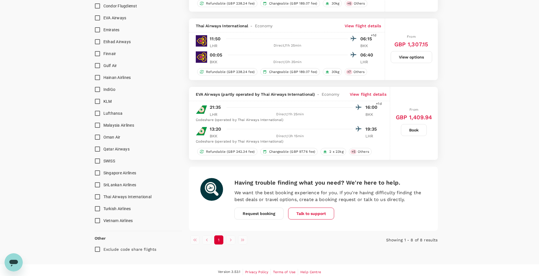
scroll to position [467, 0]
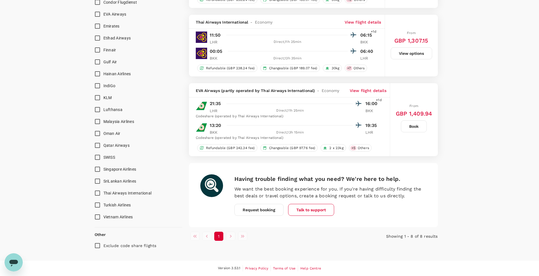
click at [98, 168] on input "Singapore Airlines" at bounding box center [97, 169] width 12 height 12
checkbox input "true"
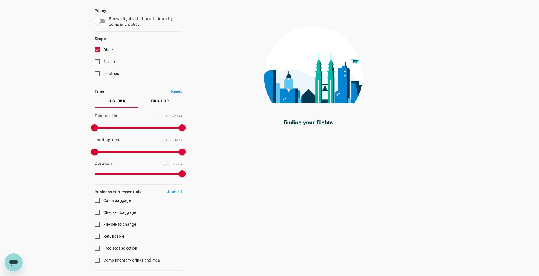
scroll to position [0, 0]
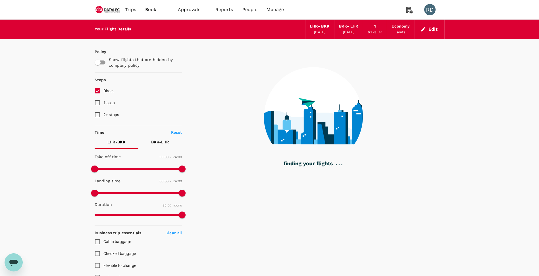
click at [147, 11] on span "Book" at bounding box center [150, 9] width 11 height 7
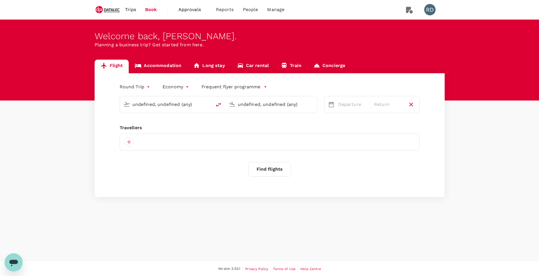
type input "London Heathrow (LHR)"
type input "Suvarnabhumi Intl (BKK)"
type input "London Heathrow (LHR)"
type input "Suvarnabhumi Intl (BKK)"
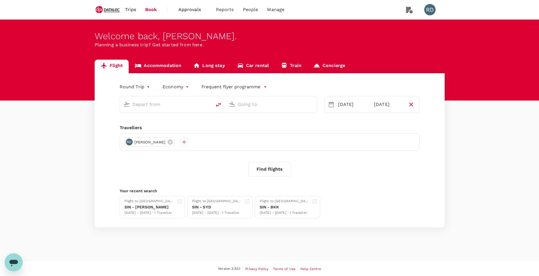
type input "London Heathrow (LHR)"
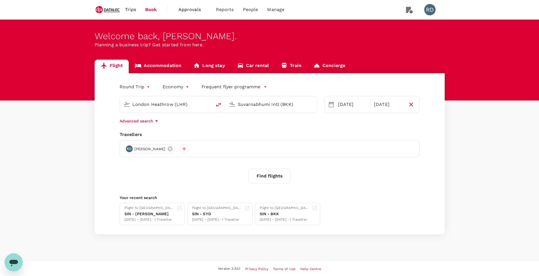
click at [254, 107] on input "Suvarnabhumi Intl (BKK)" at bounding box center [271, 104] width 67 height 9
click at [258, 126] on p "Singapore Changi" at bounding box center [280, 127] width 101 height 6
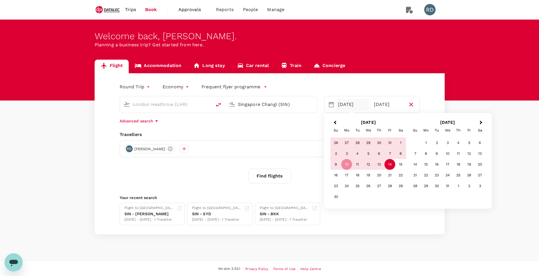
type input "Singapore Changi (SIN)"
click at [273, 175] on button "Find flights" at bounding box center [269, 176] width 43 height 15
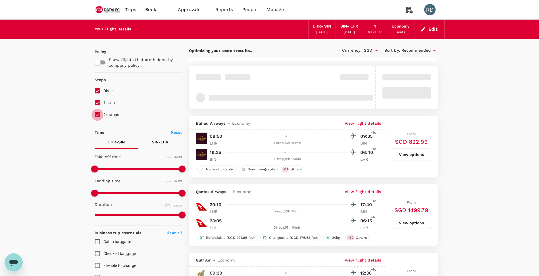
click at [99, 114] on input "2+ stops" at bounding box center [97, 115] width 12 height 12
checkbox input "false"
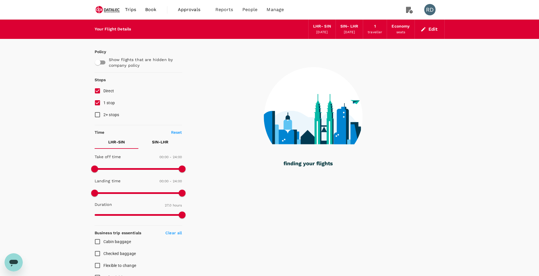
type input "1750"
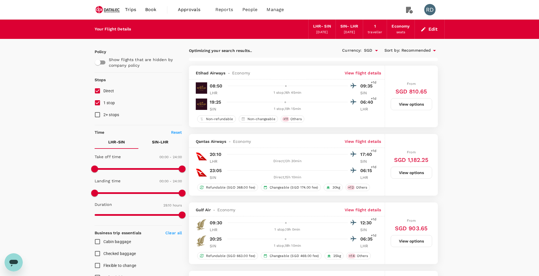
click at [434, 50] on icon at bounding box center [434, 50] width 7 height 7
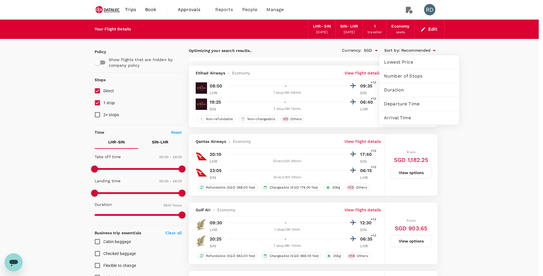
click at [97, 104] on div at bounding box center [271, 138] width 543 height 276
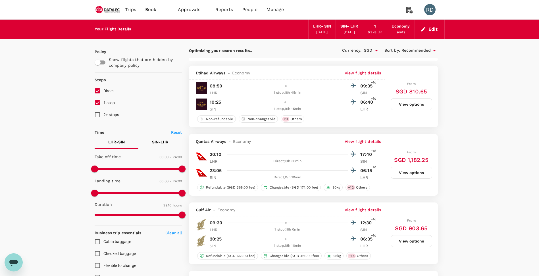
click at [97, 103] on input "1 stop" at bounding box center [97, 103] width 12 height 12
checkbox input "false"
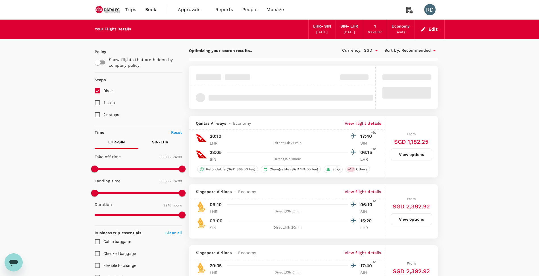
click at [376, 51] on icon "Open" at bounding box center [376, 50] width 3 height 1
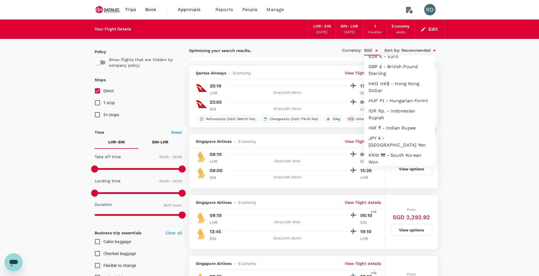
scroll to position [46, 0]
click at [385, 70] on li "GBP £ - British Pound Sterling" at bounding box center [399, 70] width 71 height 17
type input "GBP"
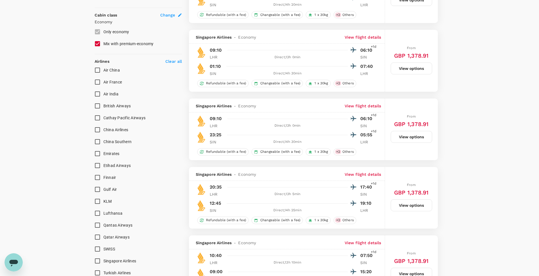
scroll to position [341, 0]
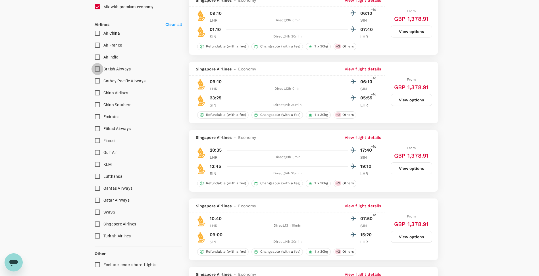
click at [95, 69] on input "British Airways" at bounding box center [97, 69] width 12 height 12
checkbox input "true"
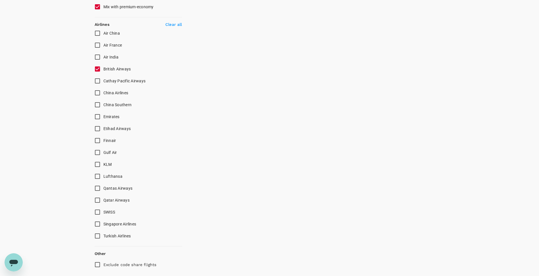
type input "GBP"
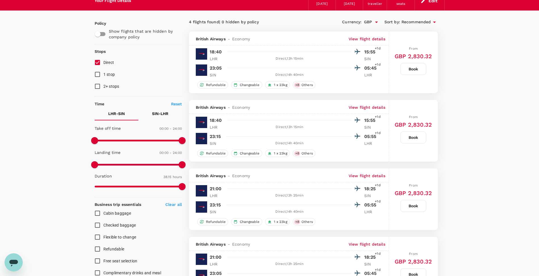
scroll to position [0, 0]
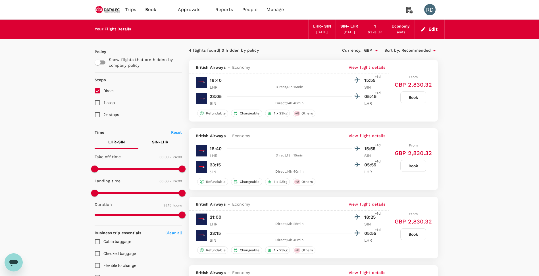
click at [111, 11] on img at bounding box center [108, 9] width 26 height 12
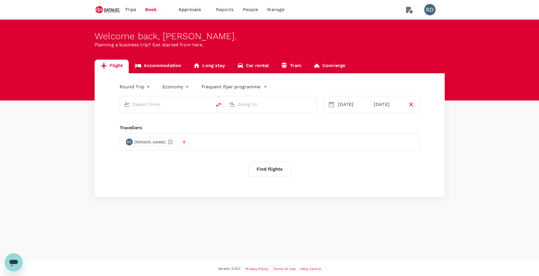
type input "London Heathrow (LHR)"
type input "Singapore Changi (SIN)"
type input "London Heathrow (LHR)"
type input "Singapore Changi (SIN)"
type input "London Heathrow (LHR)"
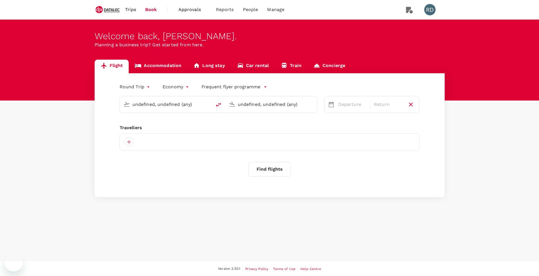
type input "Singapore Changi (SIN)"
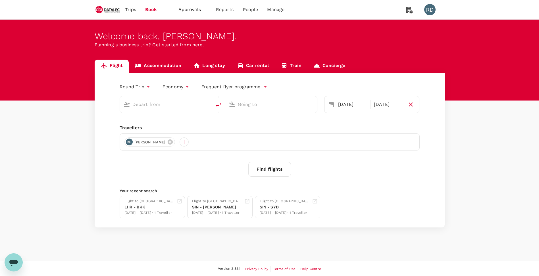
type input "London Heathrow (LHR)"
type input "Singapore Changi (SIN)"
